Goal: Task Accomplishment & Management: Use online tool/utility

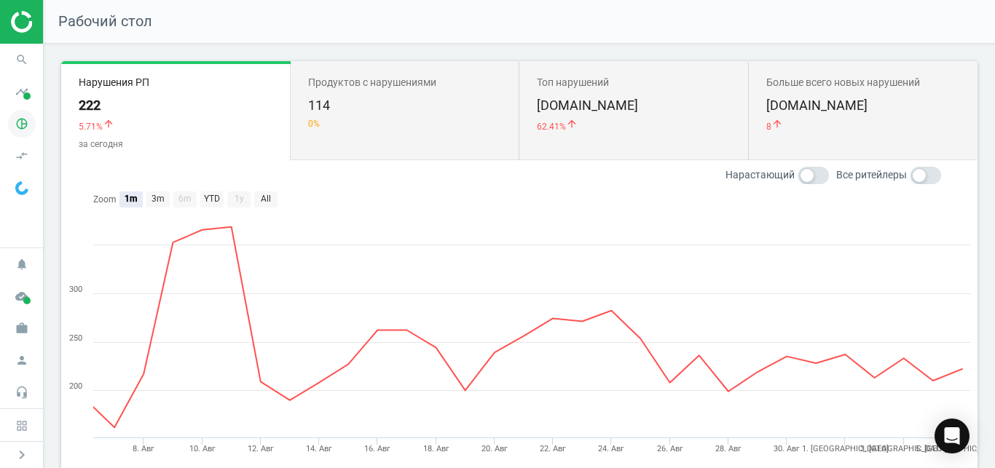
click at [37, 132] on span "pie_chart_outlined" at bounding box center [22, 124] width 44 height 32
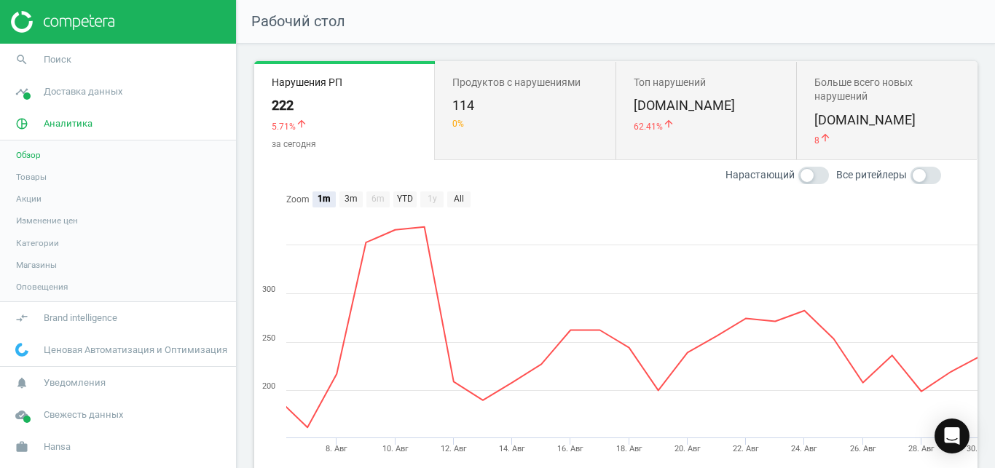
click at [49, 181] on link "Товары" at bounding box center [118, 177] width 236 height 22
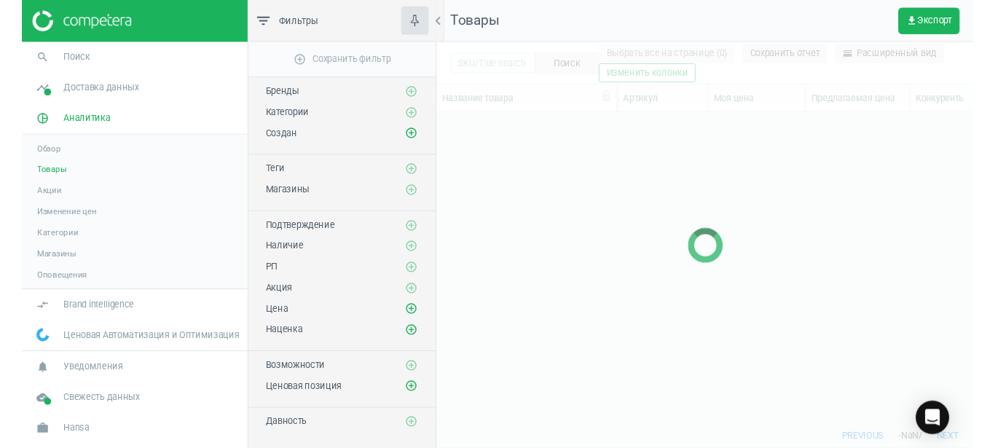
scroll to position [299, 549]
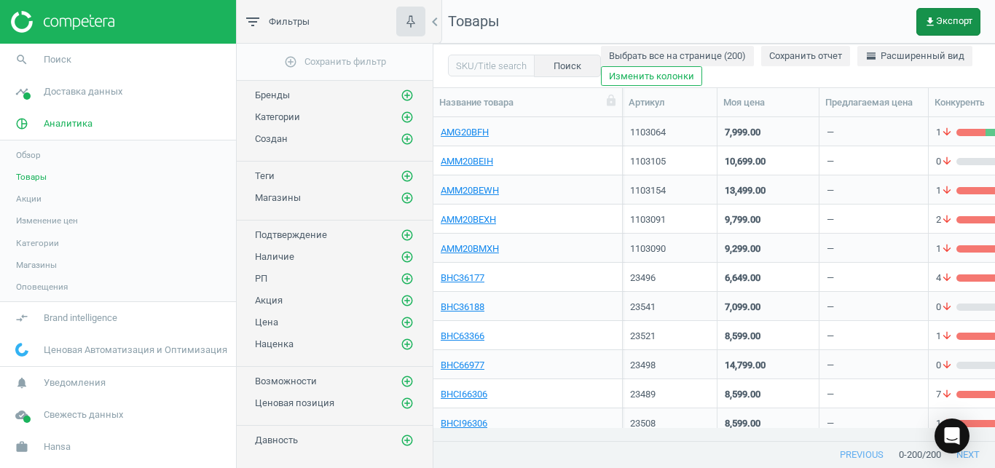
click at [954, 31] on button "get_app Экспорт" at bounding box center [948, 22] width 64 height 28
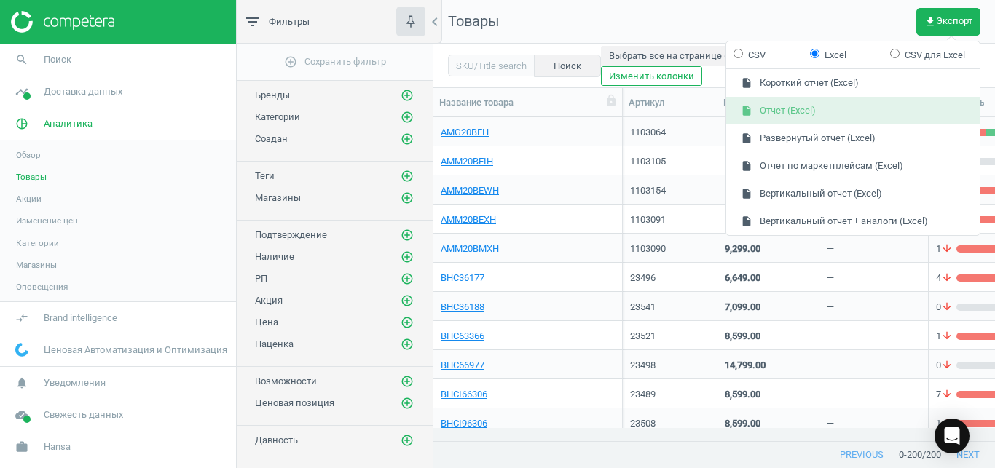
click at [895, 103] on button "insert_drive_file Отчет (Excel)" at bounding box center [853, 111] width 254 height 28
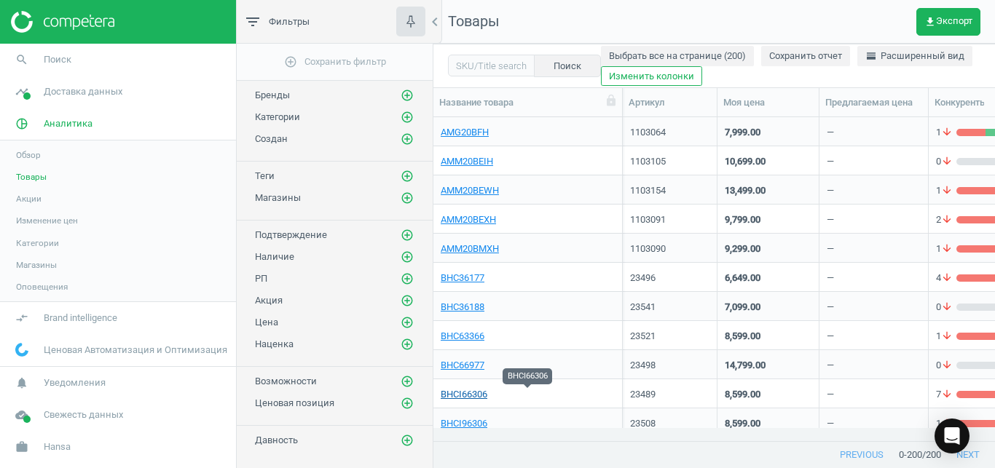
click at [468, 393] on link "BHCI66306" at bounding box center [464, 394] width 47 height 13
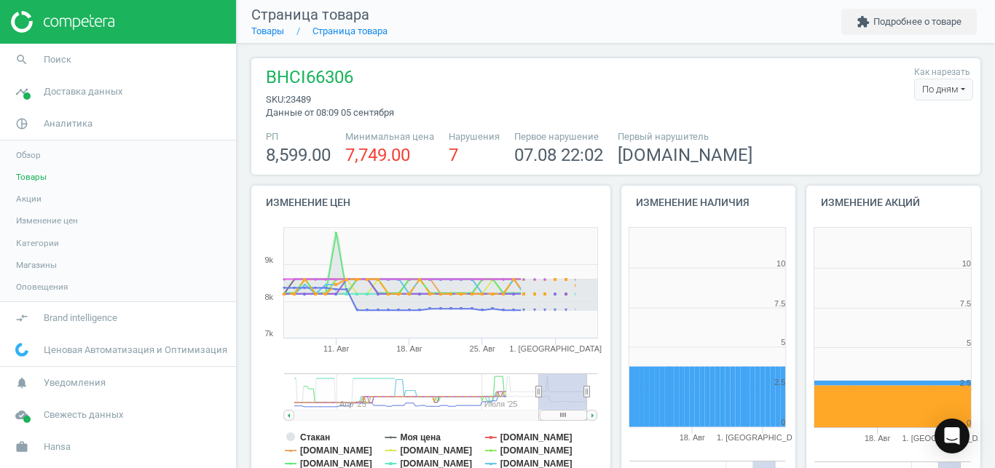
scroll to position [305, 184]
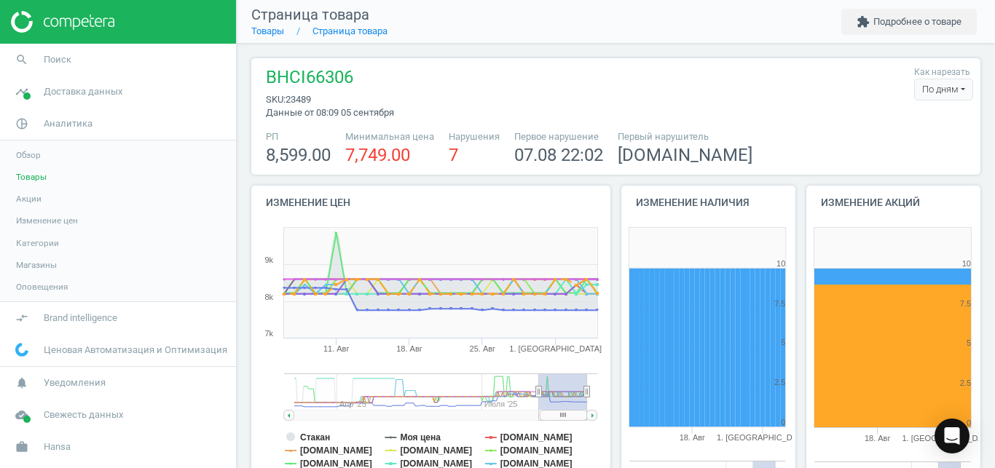
click at [937, 93] on div "По дням" at bounding box center [943, 90] width 59 height 22
click at [903, 130] on button "По часам" at bounding box center [925, 133] width 93 height 17
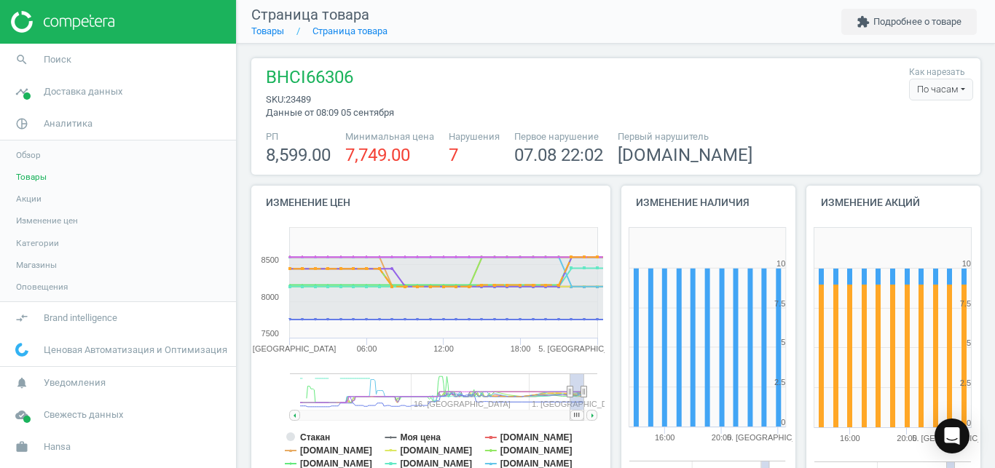
scroll to position [43, 0]
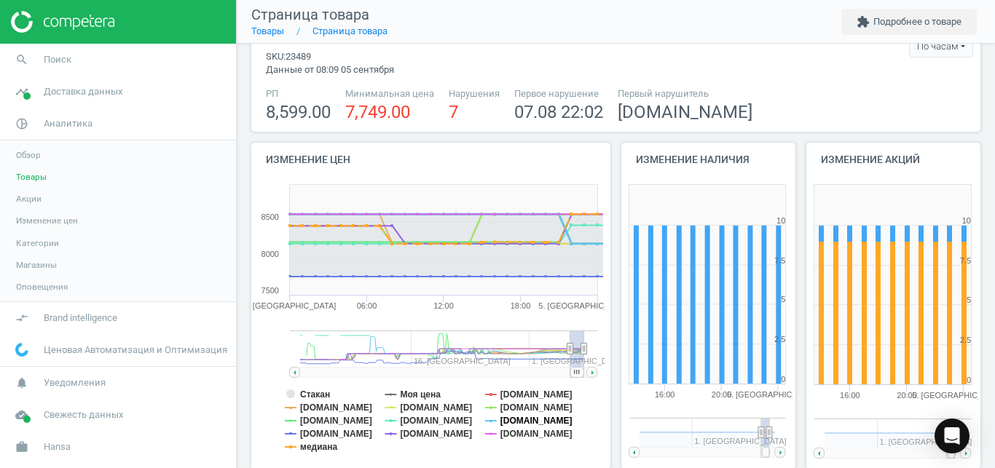
click at [513, 425] on tspan "[DOMAIN_NAME]" at bounding box center [536, 421] width 72 height 10
click at [513, 435] on tspan "[DOMAIN_NAME]" at bounding box center [536, 434] width 72 height 10
click at [424, 421] on tspan "[DOMAIN_NAME]" at bounding box center [436, 421] width 72 height 10
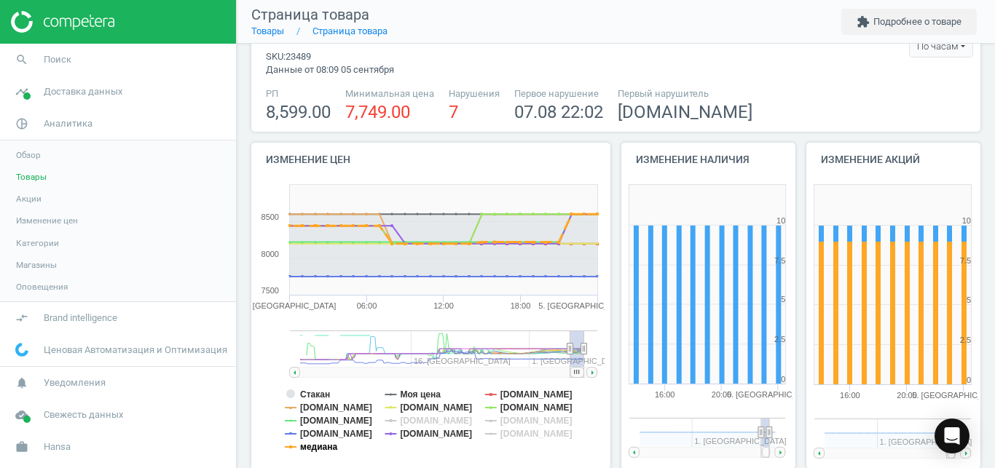
drag, startPoint x: 329, startPoint y: 444, endPoint x: 327, endPoint y: 434, distance: 10.3
click at [327, 434] on g "Стакан Моя цена [DOMAIN_NAME] [DOMAIN_NAME] [DOMAIN_NAME] [DOMAIN_NAME] [DOMAIN…" at bounding box center [429, 421] width 288 height 63
click at [327, 434] on tspan "[DOMAIN_NAME]" at bounding box center [336, 434] width 72 height 10
click at [334, 423] on tspan "[DOMAIN_NAME]" at bounding box center [336, 421] width 72 height 10
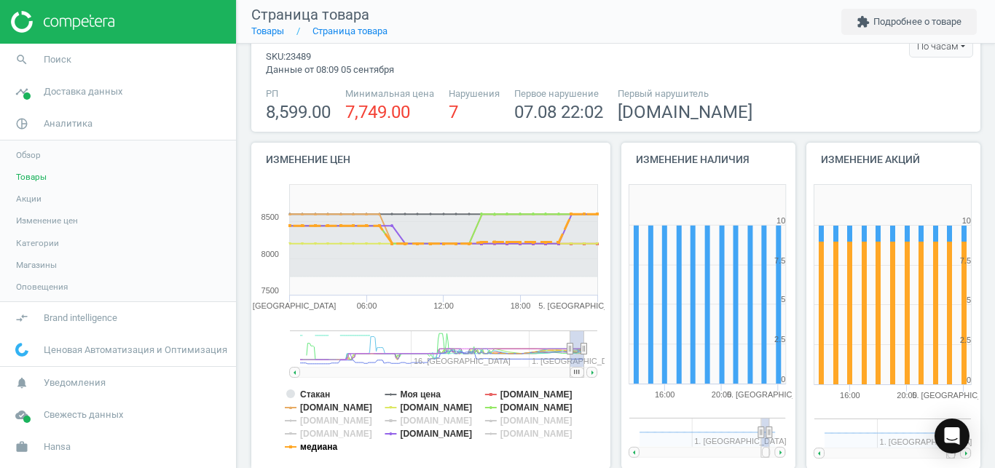
click at [322, 444] on tspan "медиана" at bounding box center [318, 447] width 37 height 10
click at [325, 391] on tspan "Стакан" at bounding box center [315, 395] width 30 height 10
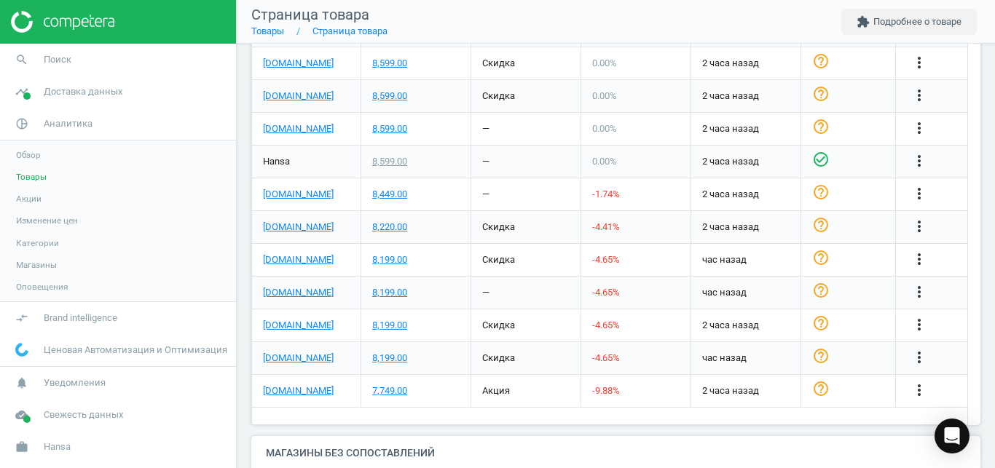
scroll to position [579, 0]
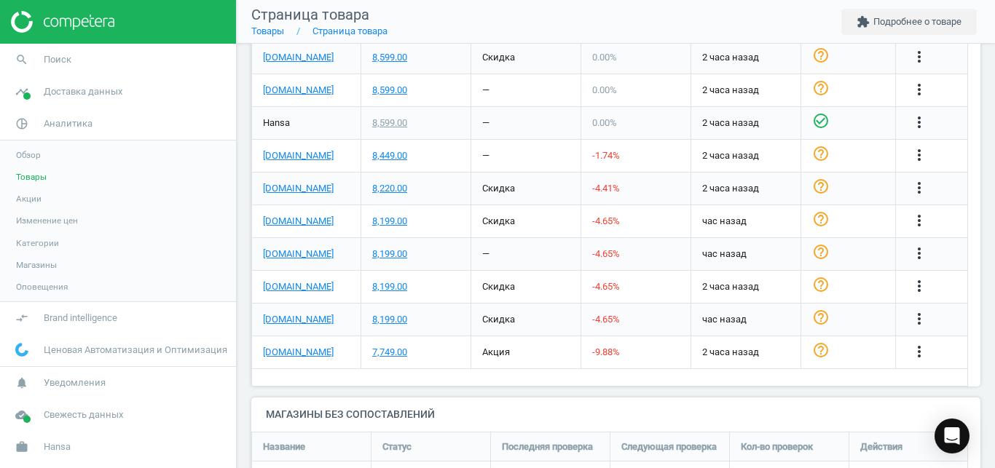
click at [387, 328] on div "8,199.00" at bounding box center [415, 320] width 109 height 32
click at [391, 321] on div "8,199.00" at bounding box center [389, 319] width 35 height 13
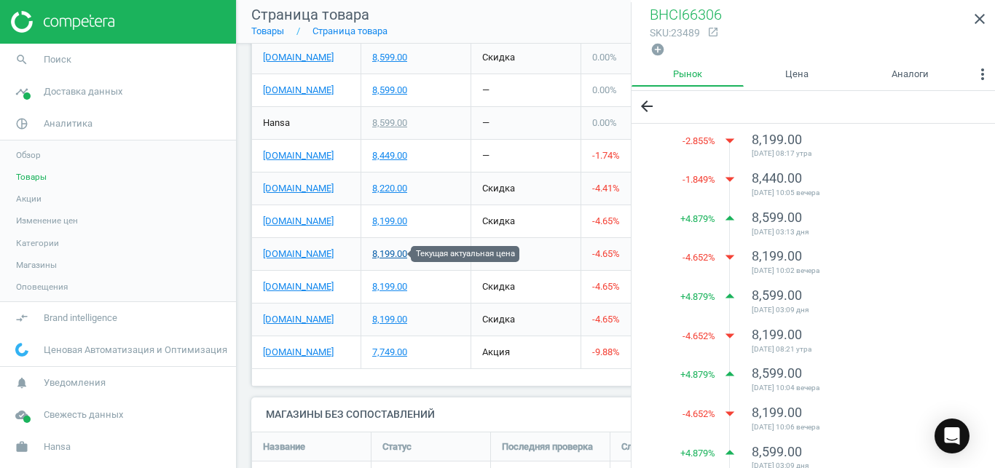
click at [394, 256] on div "8,199.00" at bounding box center [389, 254] width 35 height 13
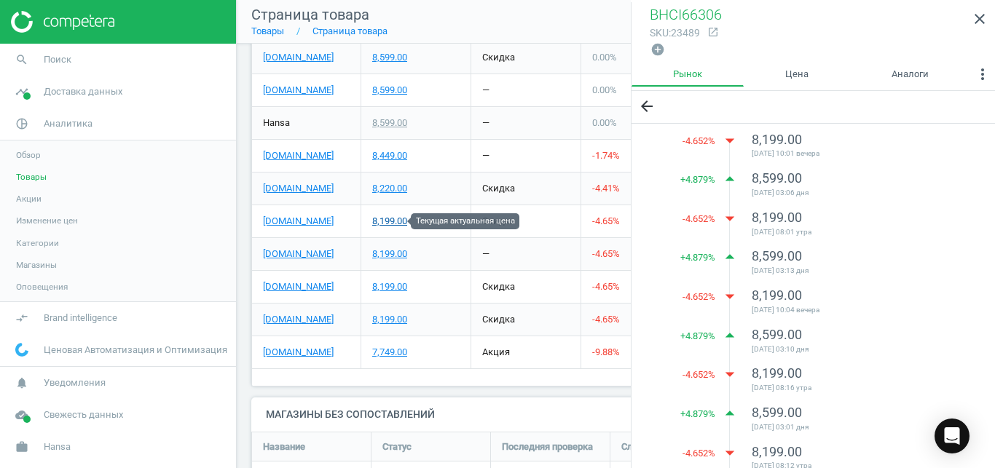
click at [388, 221] on div "8,199.00" at bounding box center [389, 221] width 35 height 13
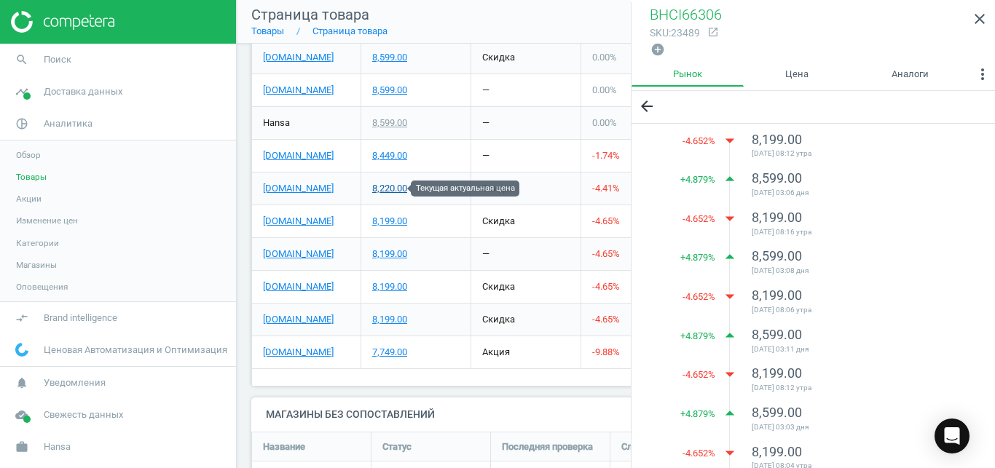
click at [392, 187] on div "8,220.00" at bounding box center [389, 188] width 35 height 13
click at [986, 25] on icon "close" at bounding box center [979, 18] width 17 height 17
